Goal: Transaction & Acquisition: Purchase product/service

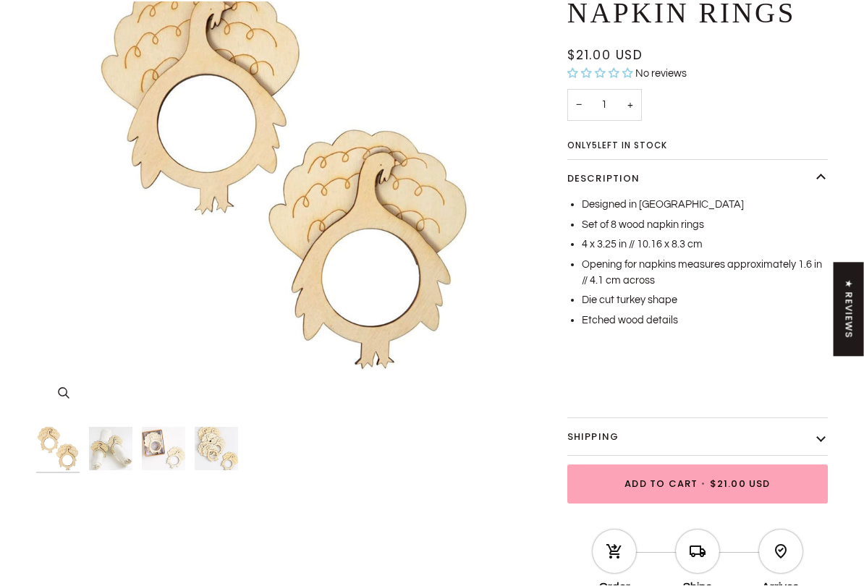
scroll to position [226, 0]
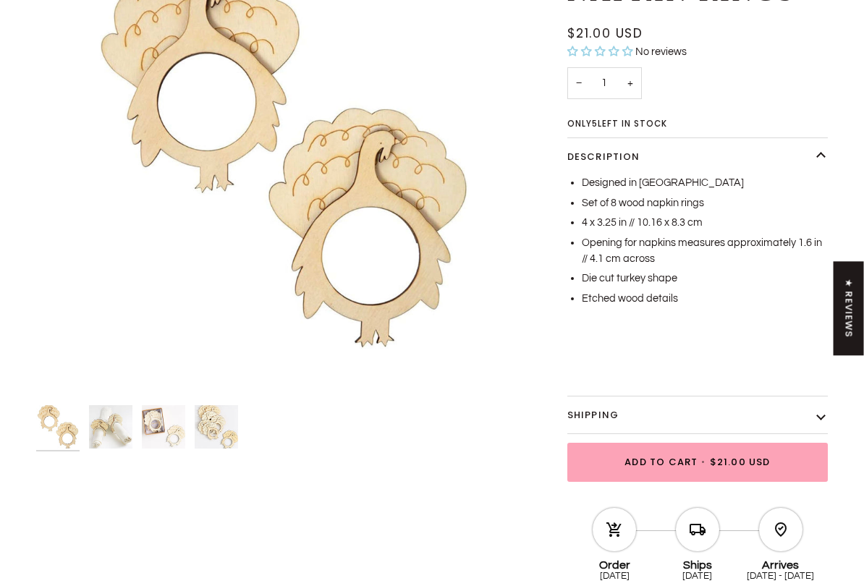
click at [610, 465] on span "Add to Cart • $21.00 USD" at bounding box center [698, 462] width 226 height 14
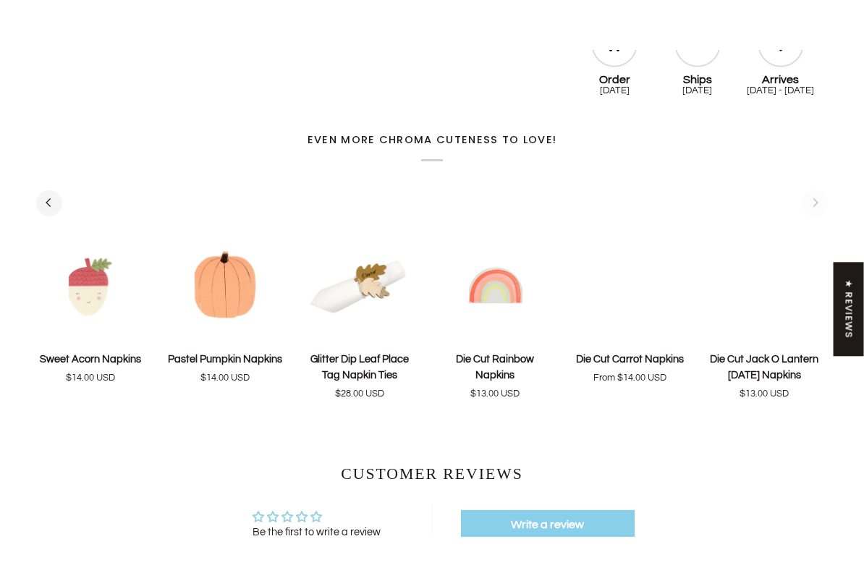
scroll to position [755, 0]
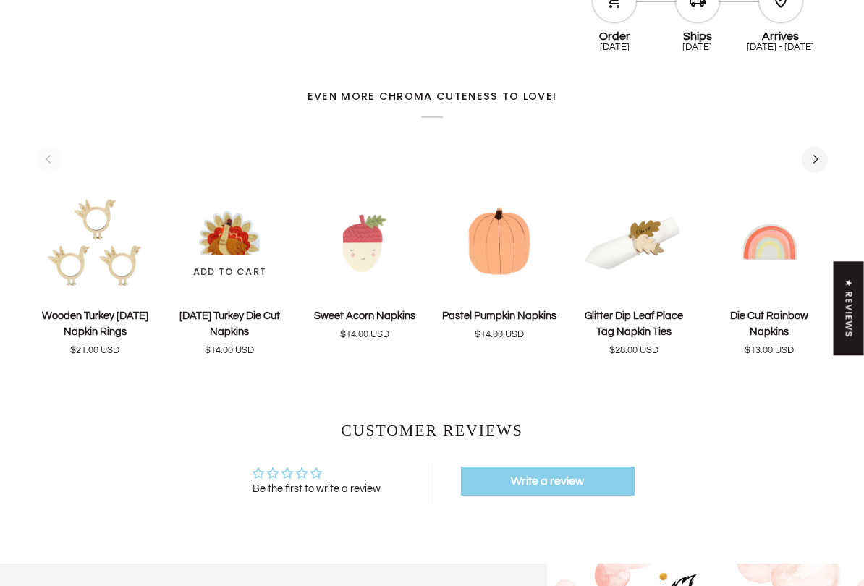
click at [225, 313] on p "[DATE] Turkey Die Cut Napkins" at bounding box center [229, 324] width 117 height 32
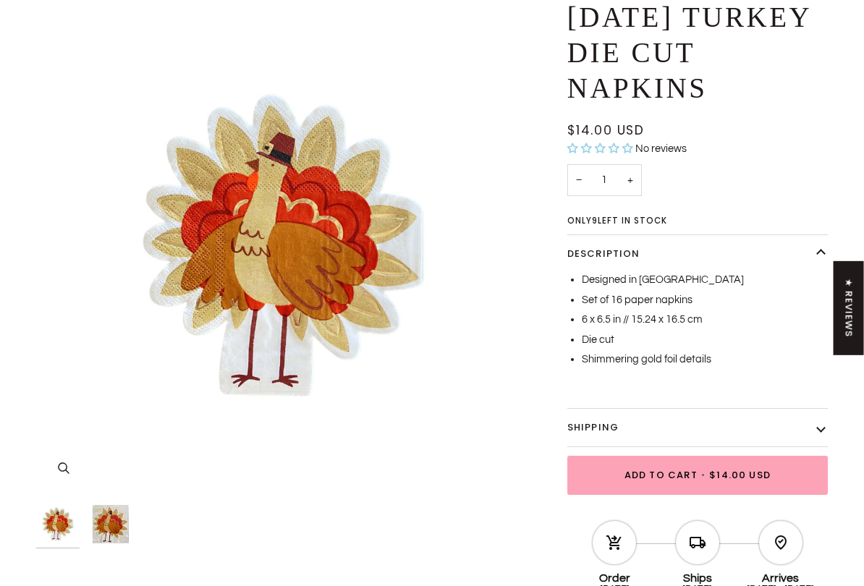
scroll to position [130, 0]
click at [827, 417] on button "Shipping" at bounding box center [697, 428] width 260 height 38
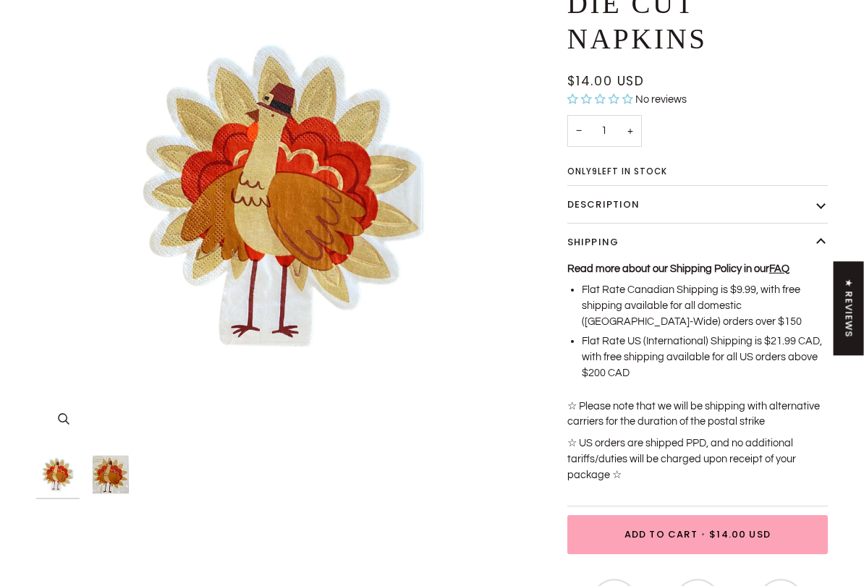
scroll to position [179, 0]
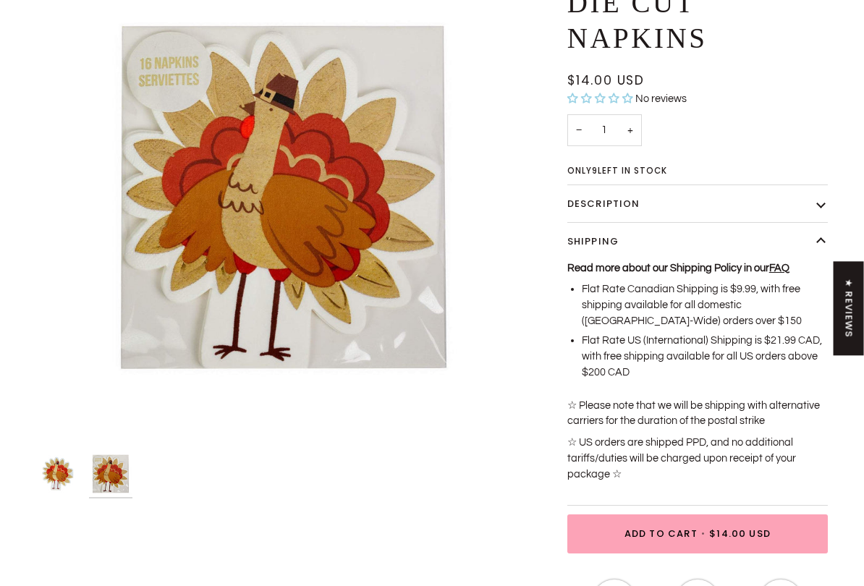
click at [605, 486] on span "Add to Cart • $14.00 USD" at bounding box center [698, 534] width 226 height 14
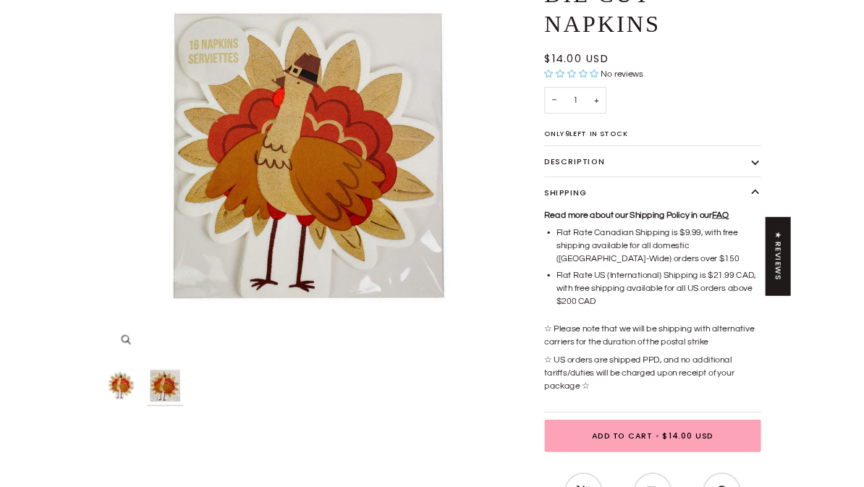
scroll to position [0, 0]
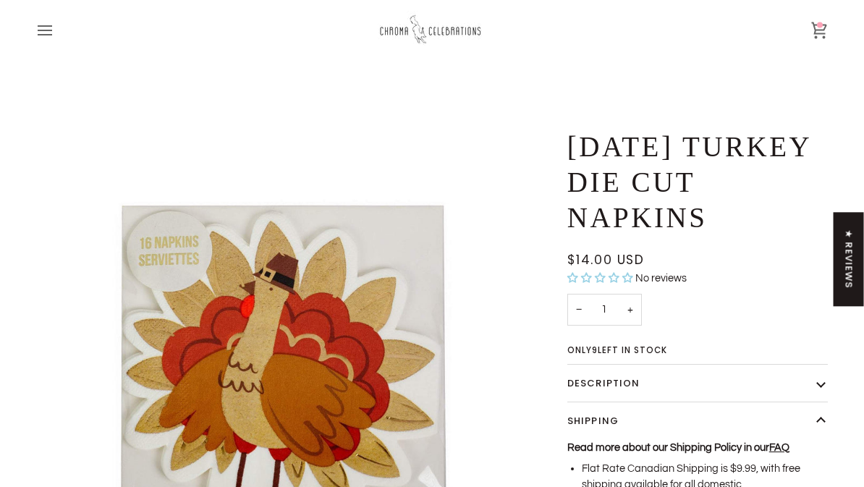
click at [813, 29] on icon at bounding box center [818, 30] width 17 height 17
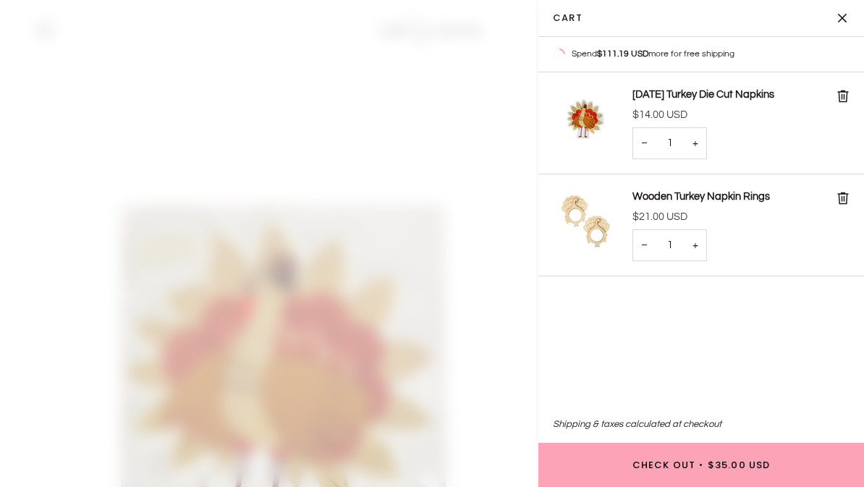
click at [580, 472] on button "Check Out • $35.00 USD" at bounding box center [701, 465] width 326 height 44
